Goal: Information Seeking & Learning: Check status

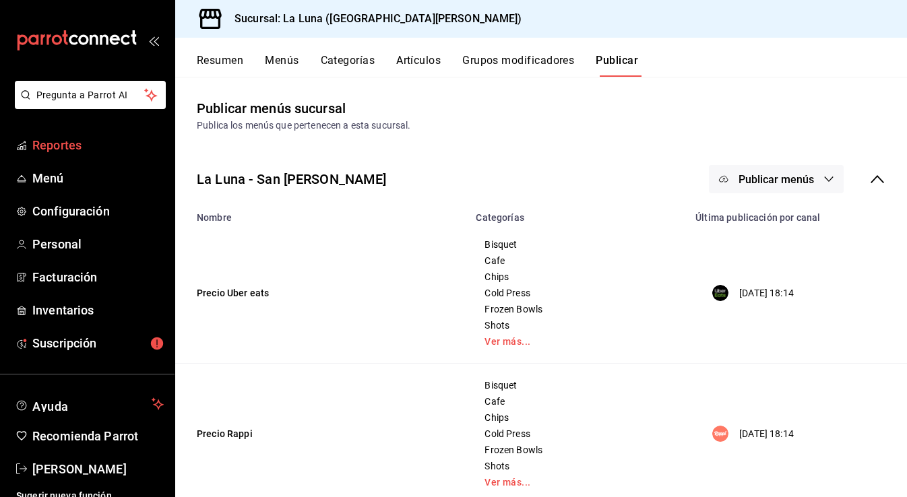
click at [81, 146] on span "Reportes" at bounding box center [97, 145] width 131 height 18
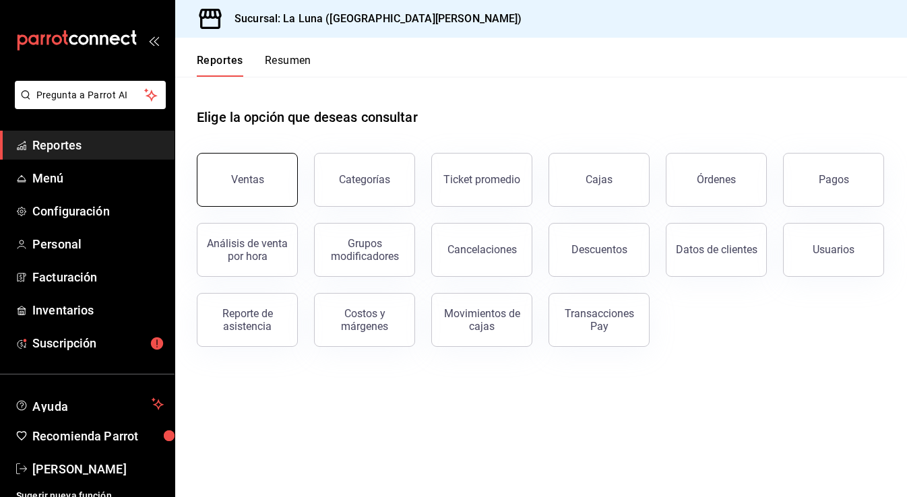
click at [212, 195] on button "Ventas" at bounding box center [247, 180] width 101 height 54
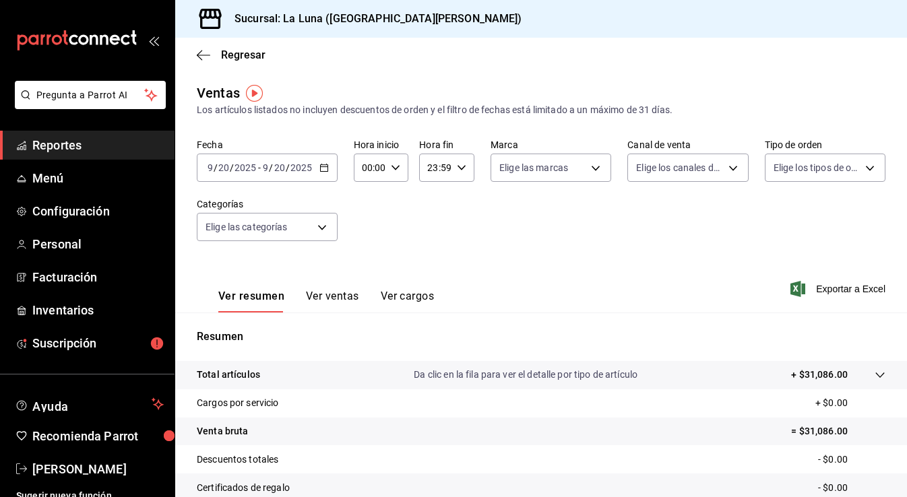
click at [73, 136] on span "Reportes" at bounding box center [97, 145] width 131 height 18
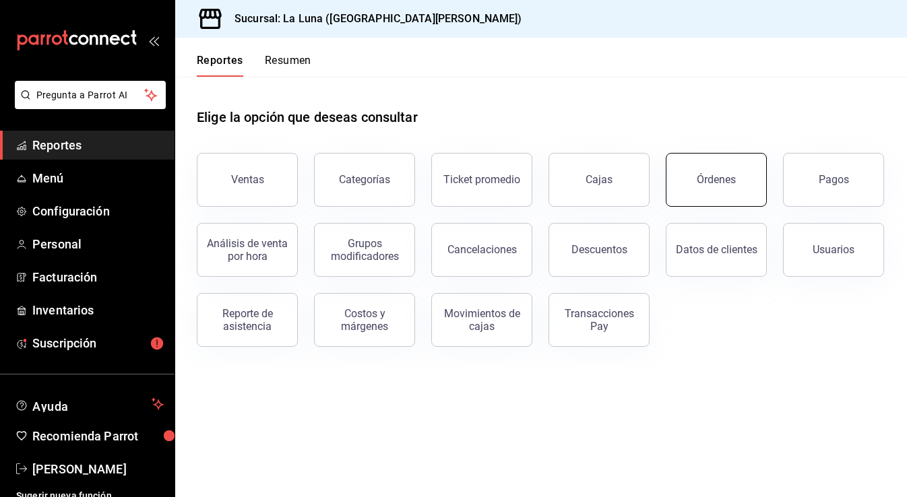
click at [693, 164] on button "Órdenes" at bounding box center [716, 180] width 101 height 54
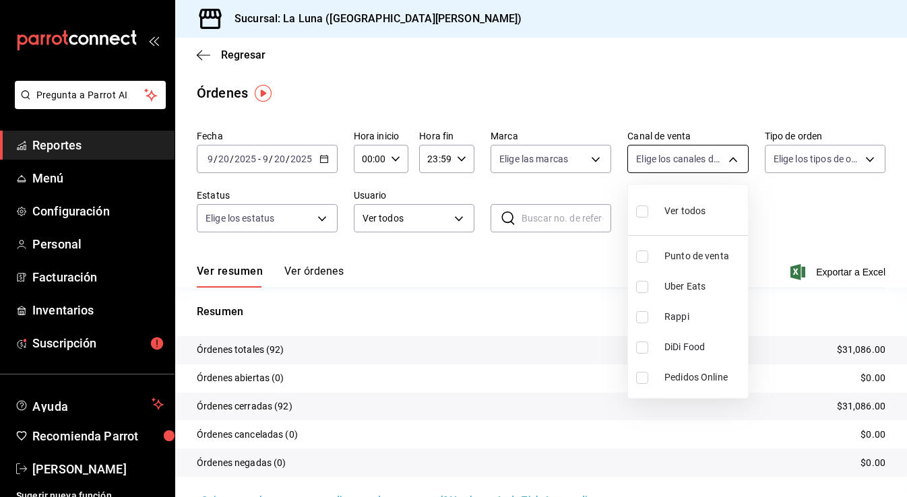
click at [731, 162] on body "Pregunta a Parrot AI Reportes Menú Configuración Personal Facturación Inventari…" at bounding box center [453, 248] width 907 height 497
click at [657, 249] on li "Punto de venta" at bounding box center [688, 256] width 120 height 30
type input "PARROT"
checkbox input "true"
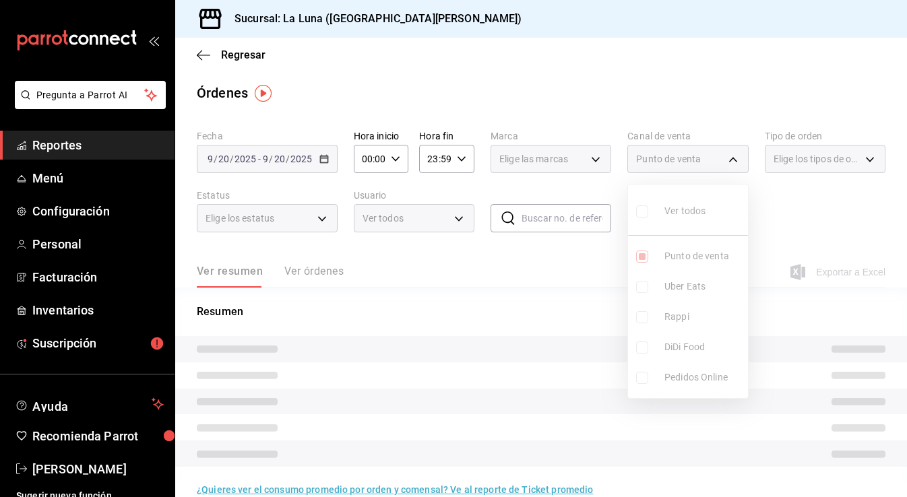
click at [643, 254] on ul "Ver todos Punto de venta Uber Eats Rappi DiDi Food Pedidos Online" at bounding box center [688, 292] width 120 height 214
click at [795, 241] on div at bounding box center [453, 248] width 907 height 497
